Goal: Obtain resource: Download file/media

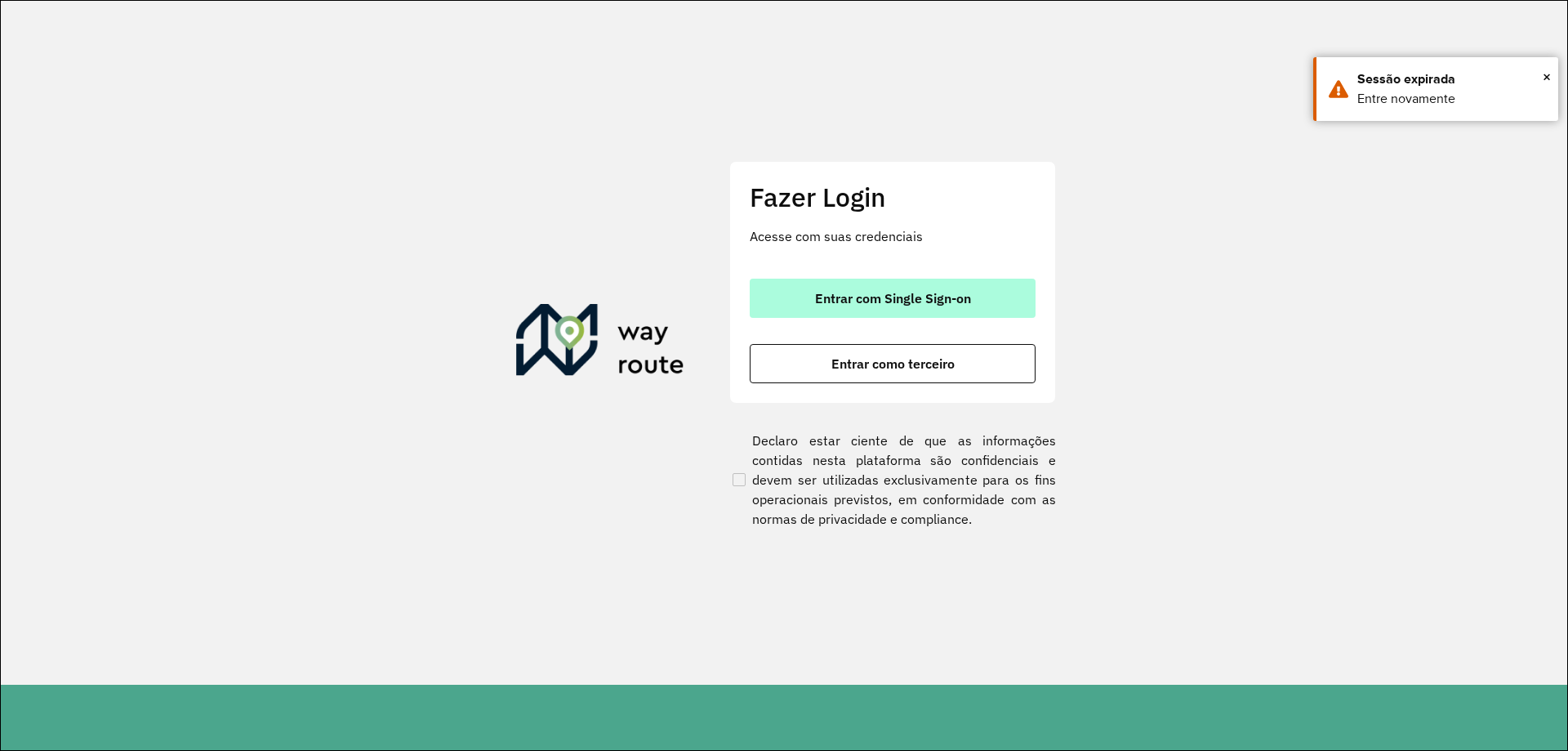
click at [815, 299] on span "Entrar com Single Sign-on" at bounding box center [893, 298] width 156 height 13
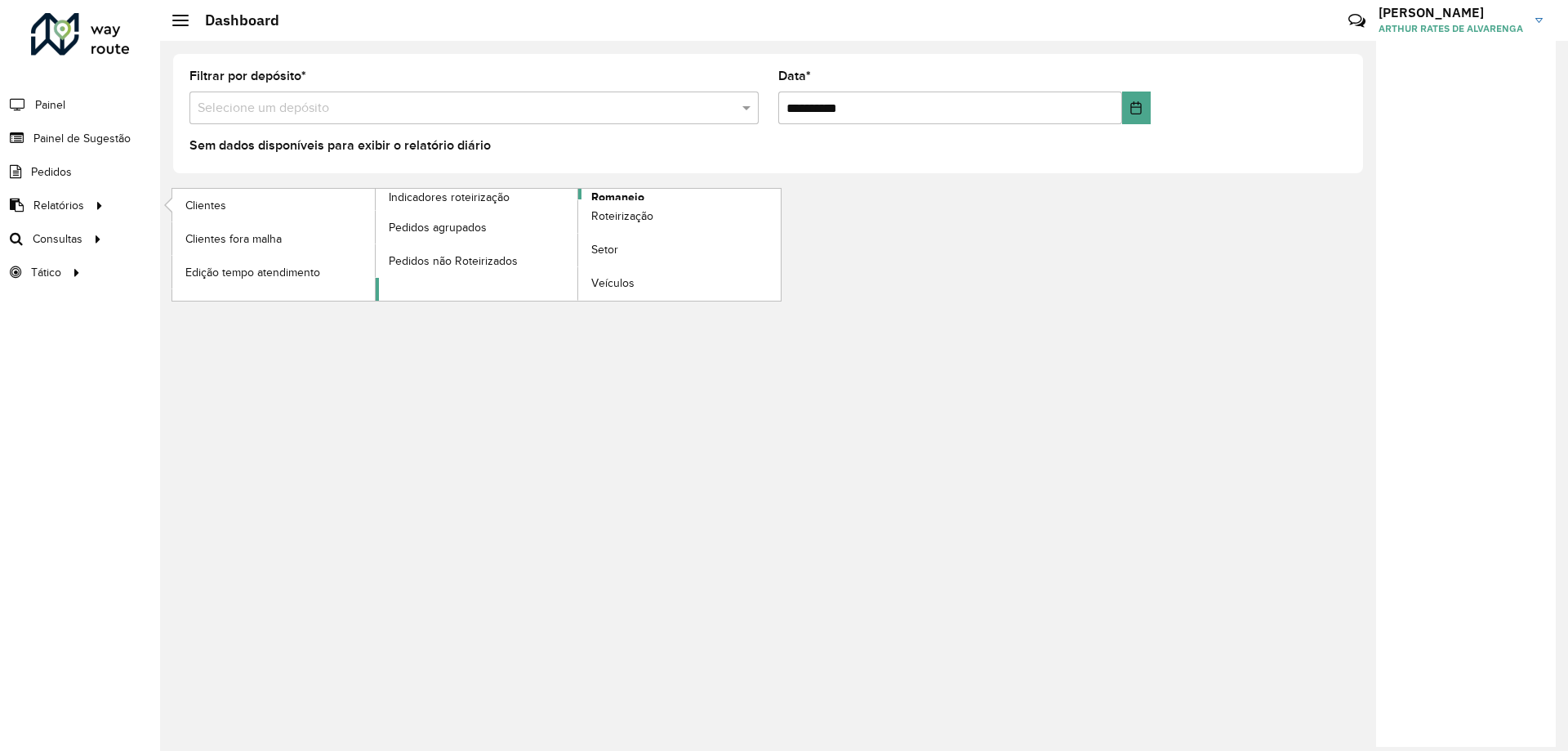
click at [598, 195] on span "Romaneio" at bounding box center [617, 197] width 53 height 17
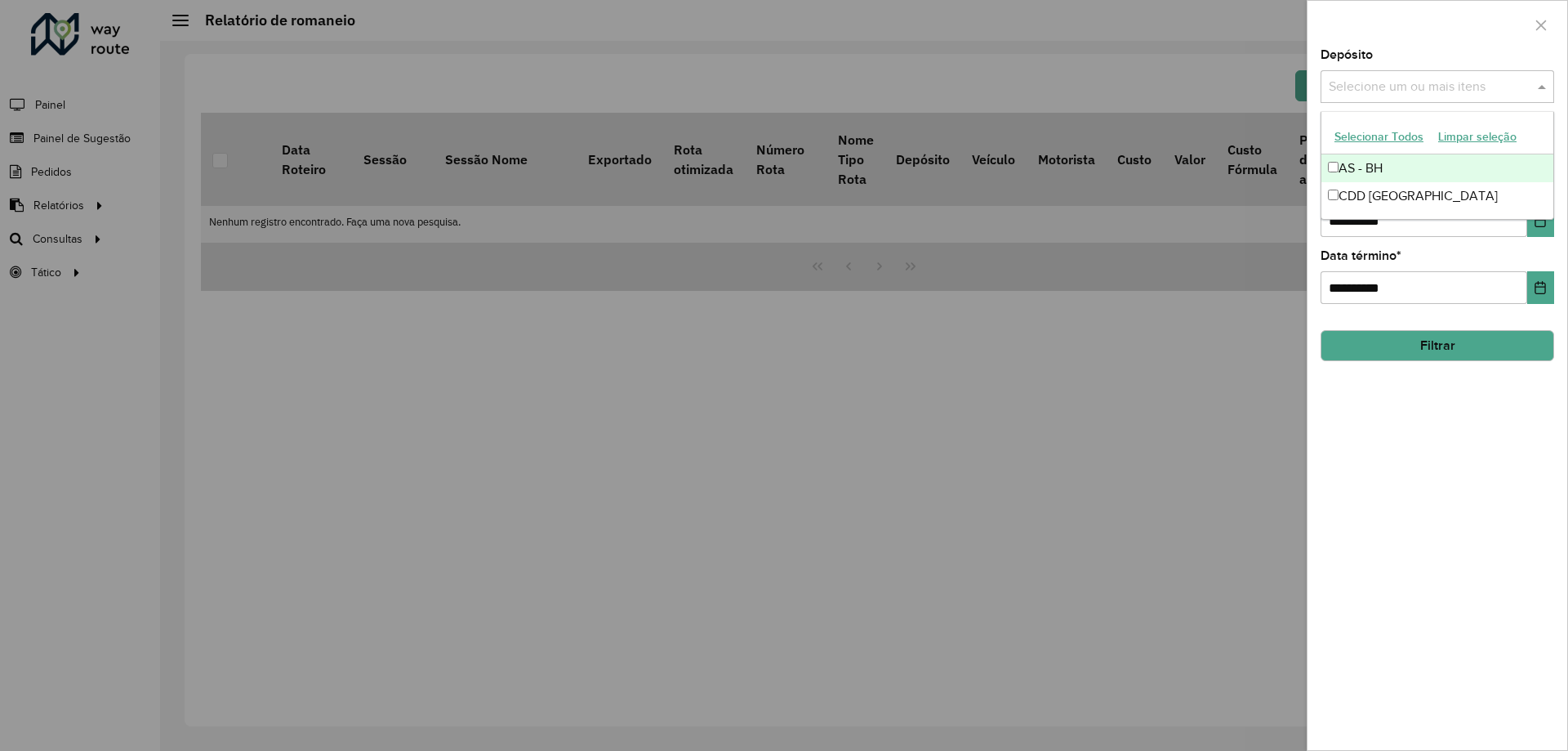
click at [1355, 92] on input "text" at bounding box center [1429, 88] width 209 height 20
click at [1369, 201] on div "CDD [GEOGRAPHIC_DATA]" at bounding box center [1437, 196] width 232 height 28
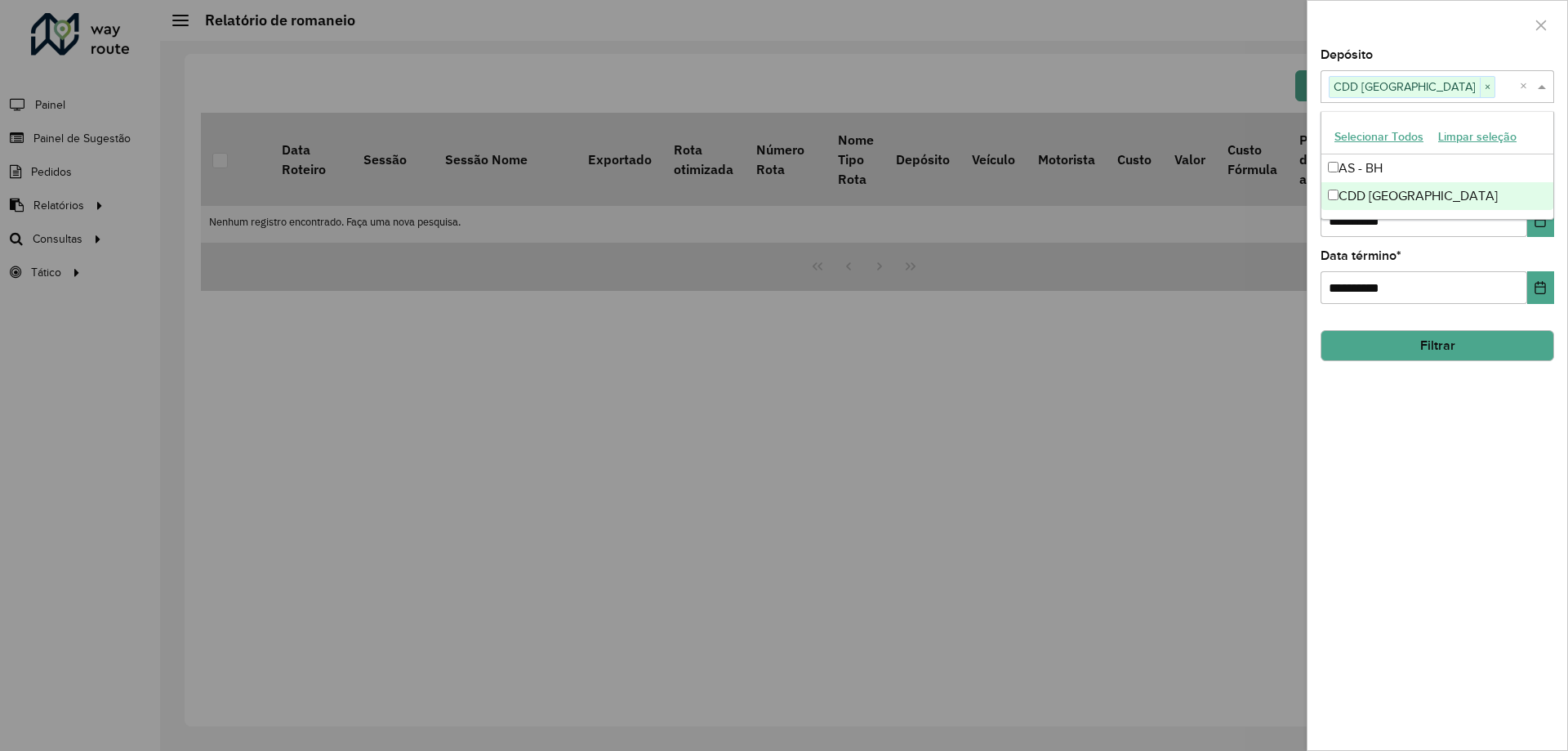
click at [1411, 464] on div "**********" at bounding box center [1437, 399] width 260 height 701
click at [1433, 342] on button "Filtrar" at bounding box center [1437, 346] width 234 height 31
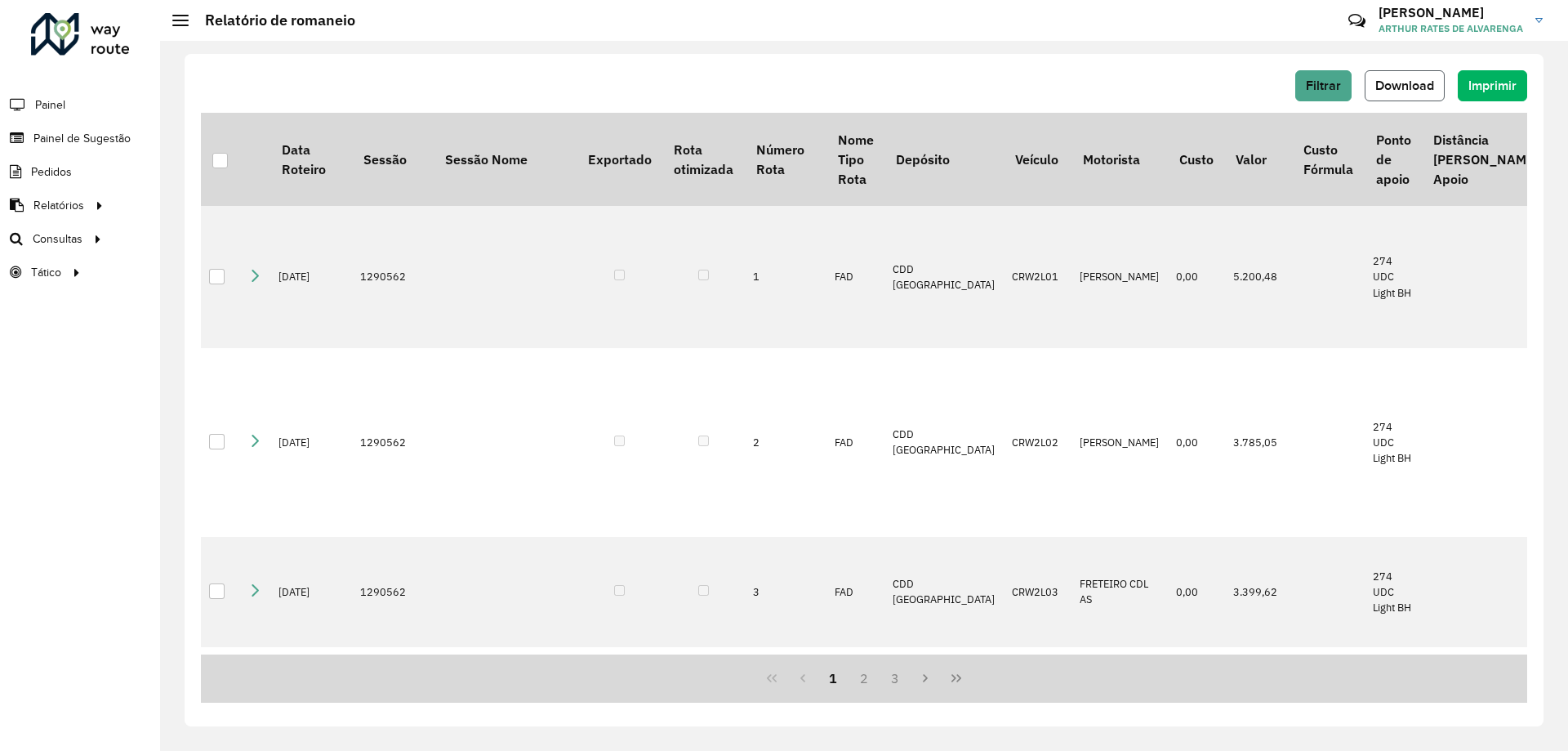
click at [1394, 90] on span "Download" at bounding box center [1405, 85] width 59 height 14
